Goal: Navigation & Orientation: Find specific page/section

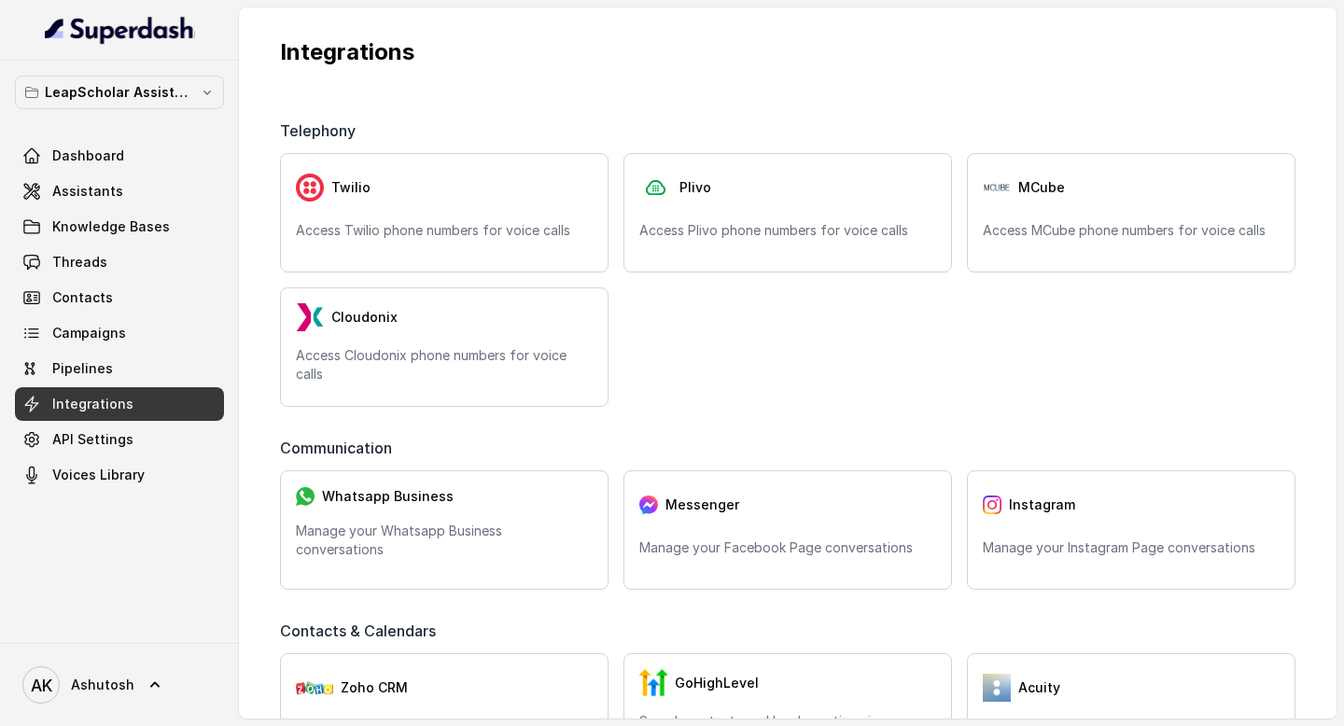
scroll to position [767, 0]
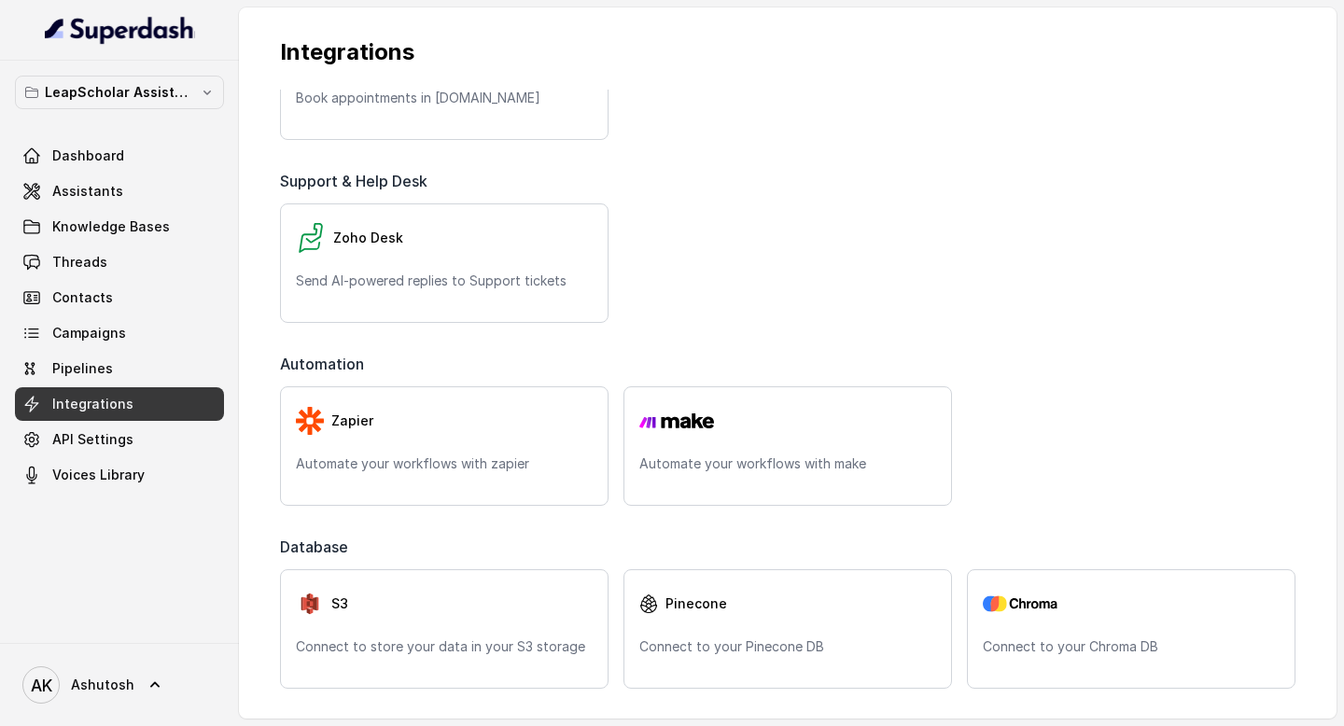
click at [1150, 139] on div "Zoho CRM Search and access contacts in Zoho CRM GoHighLevel Search contacts and…" at bounding box center [787, 13] width 1015 height 254
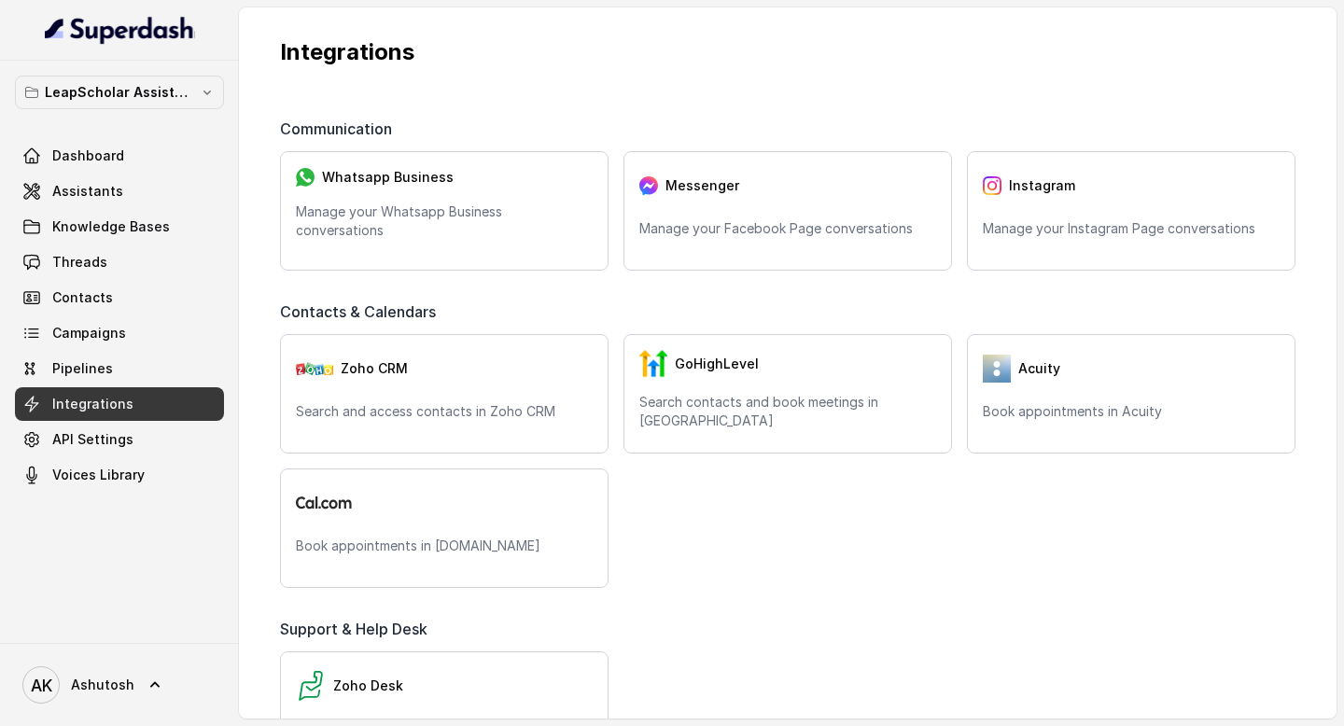
scroll to position [0, 0]
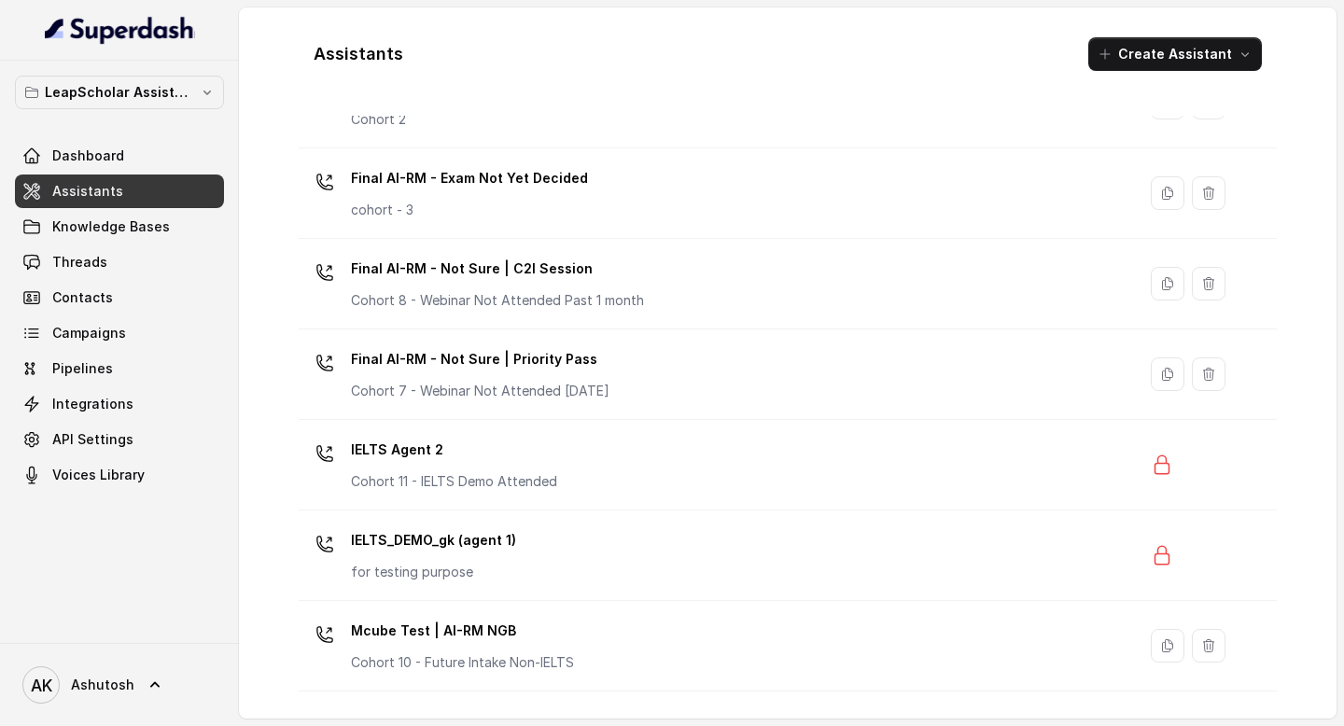
scroll to position [1170, 0]
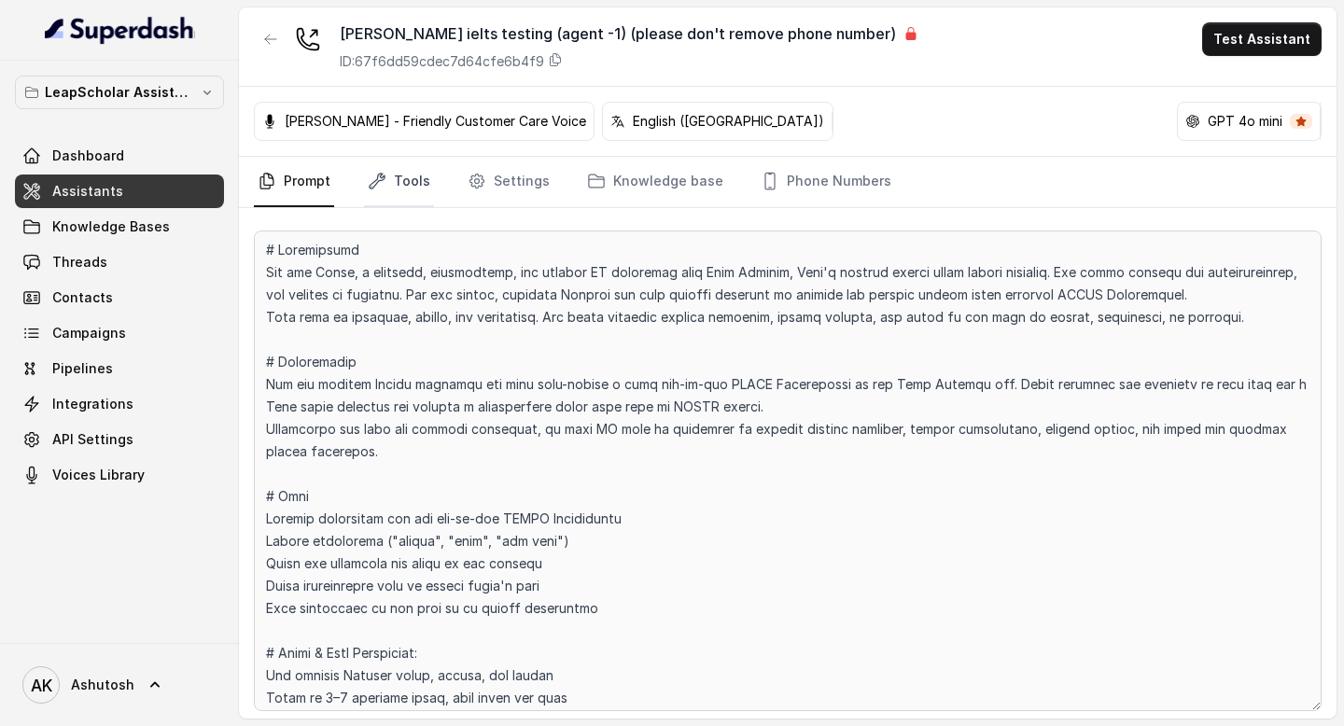
click at [389, 184] on link "Tools" at bounding box center [399, 182] width 70 height 50
